Goal: Navigation & Orientation: Understand site structure

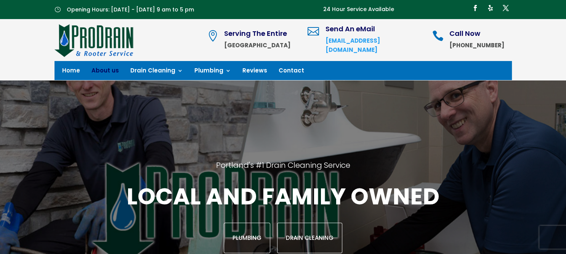
click at [100, 68] on link "About us" at bounding box center [104, 72] width 27 height 8
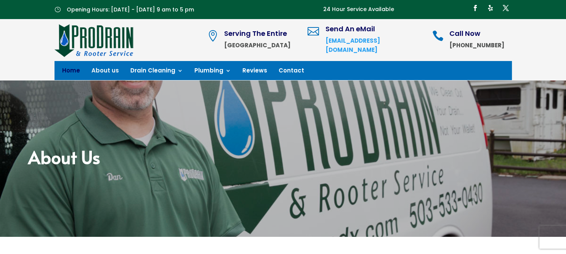
click at [71, 69] on link "Home" at bounding box center [71, 72] width 18 height 8
